Goal: Navigation & Orientation: Find specific page/section

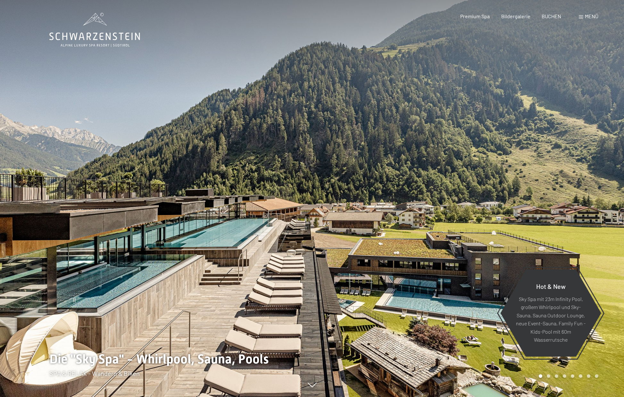
click at [424, 233] on div at bounding box center [468, 198] width 312 height 397
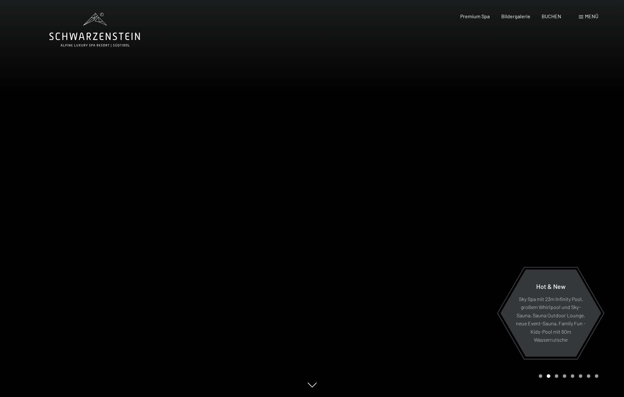
click at [424, 233] on div at bounding box center [468, 198] width 312 height 397
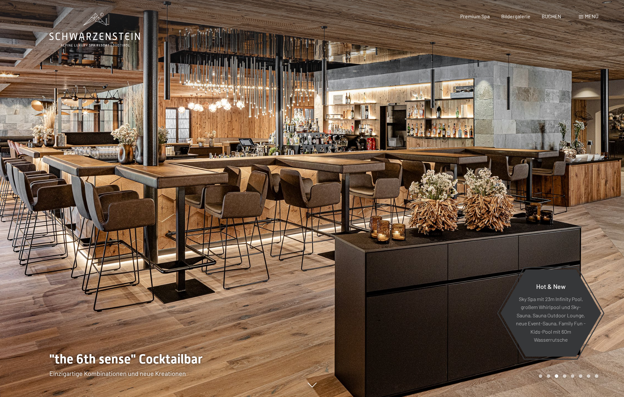
click at [424, 233] on div at bounding box center [468, 198] width 312 height 397
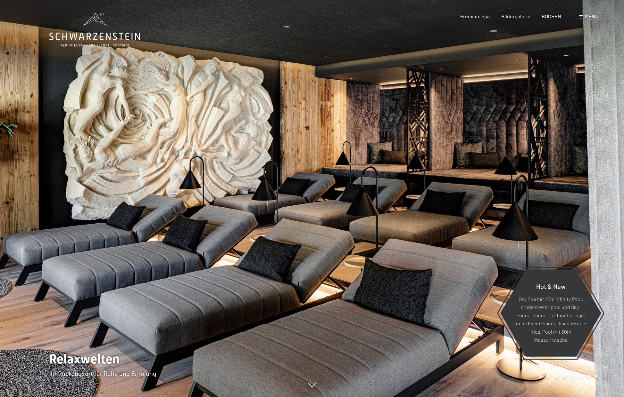
click at [424, 233] on div at bounding box center [468, 198] width 312 height 397
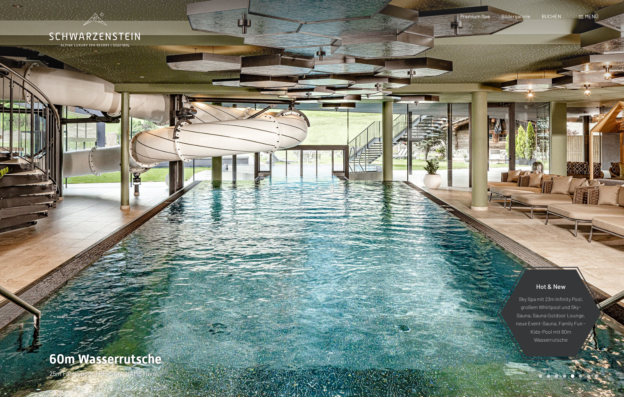
click at [424, 233] on div at bounding box center [468, 198] width 312 height 397
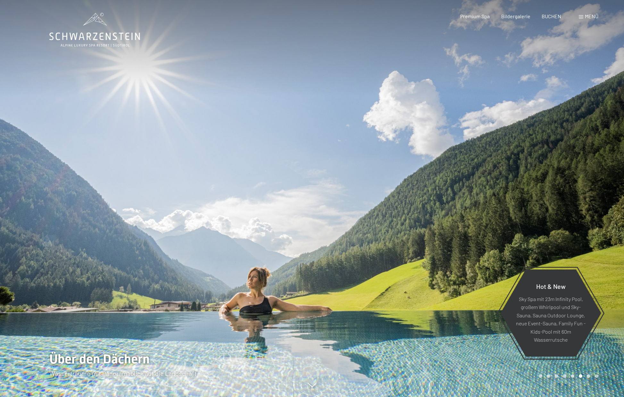
click at [424, 233] on div at bounding box center [468, 198] width 312 height 397
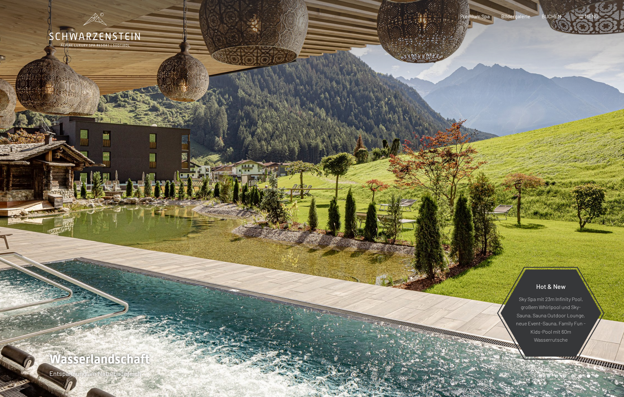
click at [424, 233] on div at bounding box center [468, 198] width 312 height 397
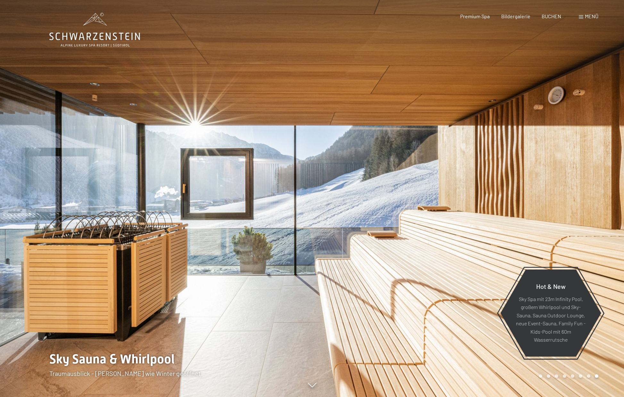
click at [424, 233] on div at bounding box center [468, 198] width 312 height 397
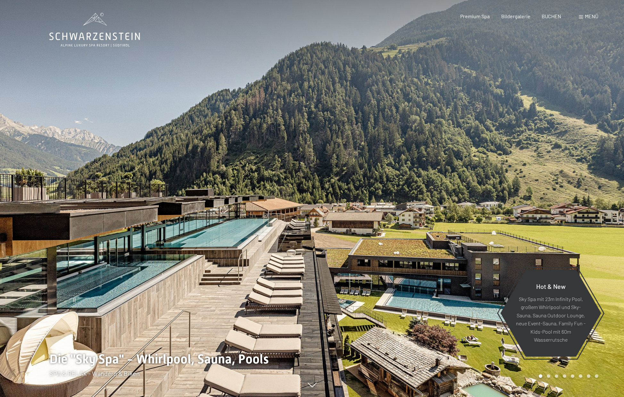
click at [424, 233] on div at bounding box center [468, 198] width 312 height 397
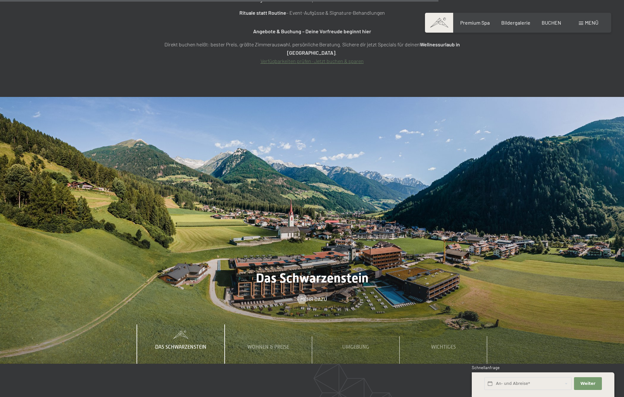
scroll to position [2824, 0]
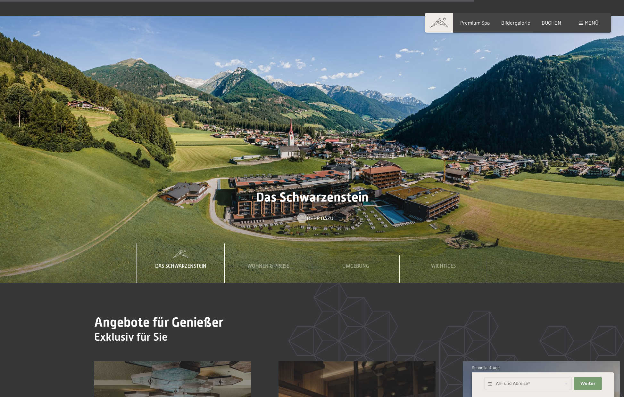
click at [317, 215] on span "Mehr dazu" at bounding box center [320, 218] width 27 height 7
